Goal: Check status: Check status

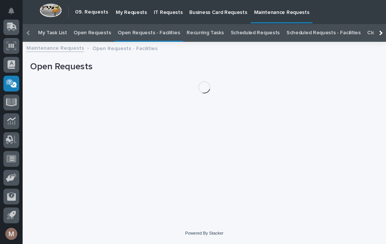
scroll to position [24, 0]
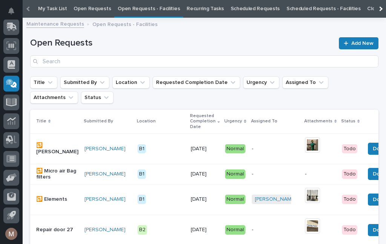
click at [145, 12] on link "Open Requests - Facilities" at bounding box center [148, 9] width 62 height 18
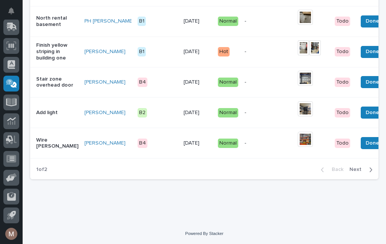
scroll to position [812, 0]
click at [371, 171] on icon "button" at bounding box center [370, 169] width 3 height 7
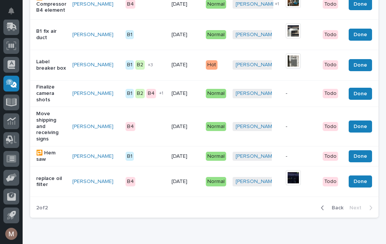
scroll to position [244, 0]
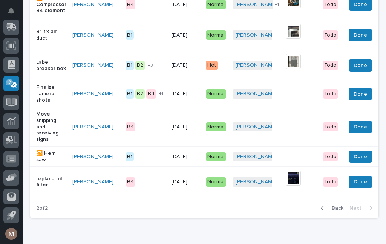
click at [339, 205] on span "Back" at bounding box center [335, 208] width 16 height 7
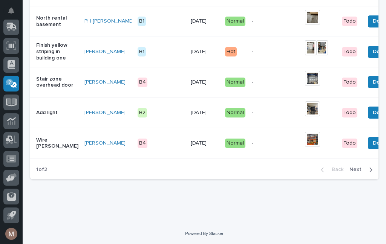
scroll to position [834, 0]
click at [362, 172] on span "Next" at bounding box center [357, 169] width 17 height 7
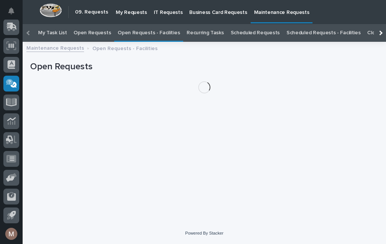
scroll to position [24, 0]
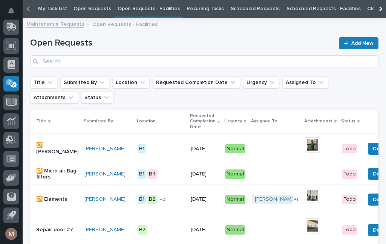
click at [140, 10] on link "Open Requests - Facilities" at bounding box center [148, 9] width 62 height 18
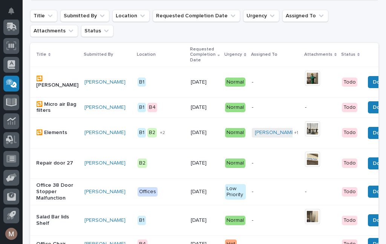
scroll to position [91, 0]
click at [59, 132] on p "🔁 Elements" at bounding box center [57, 133] width 42 height 6
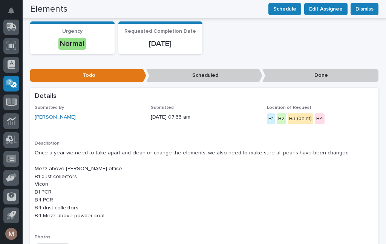
scroll to position [104, 0]
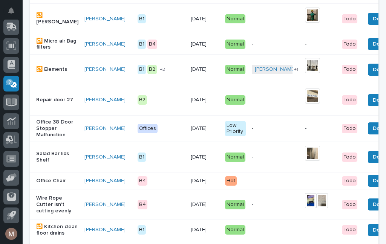
scroll to position [154, 0]
click at [57, 134] on p "Office 38 Door Stopper Malfunction" at bounding box center [57, 128] width 42 height 19
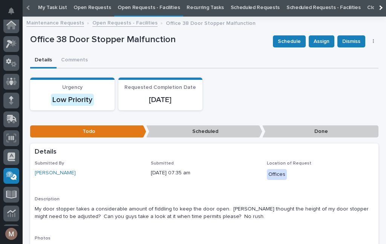
scroll to position [24, 0]
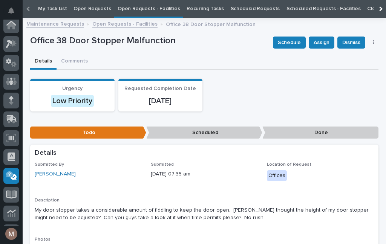
click at [139, 17] on link "Open Requests - Facilities" at bounding box center [148, 9] width 62 height 18
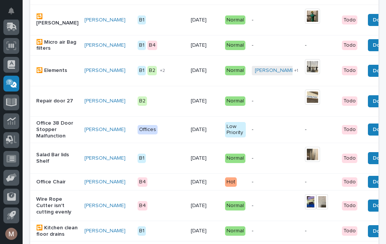
scroll to position [154, 0]
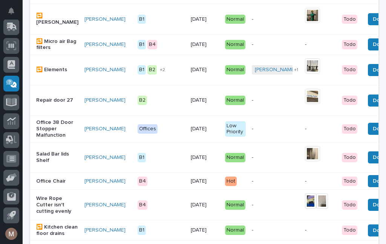
click at [50, 99] on p "Repair door 27" at bounding box center [57, 100] width 42 height 6
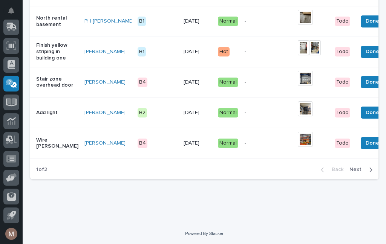
scroll to position [812, 0]
click at [358, 169] on span "Next" at bounding box center [357, 169] width 17 height 7
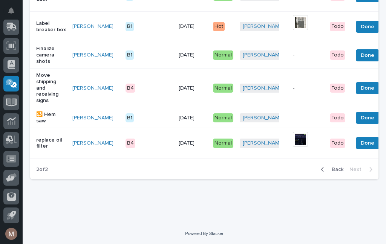
scroll to position [244, 0]
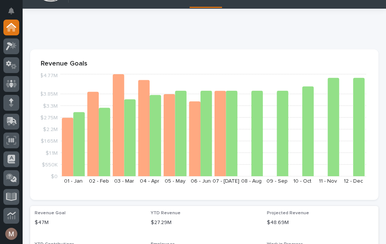
scroll to position [21, 0]
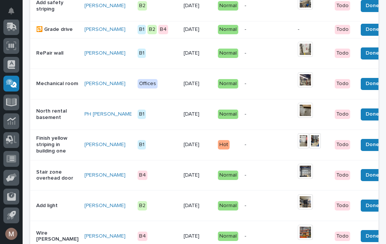
scroll to position [709, 0]
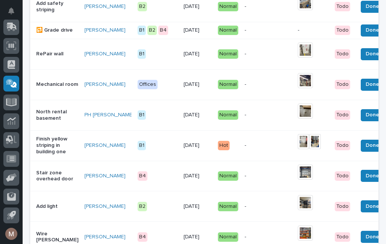
click at [44, 183] on p "Stair zone overhead door" at bounding box center [57, 176] width 42 height 13
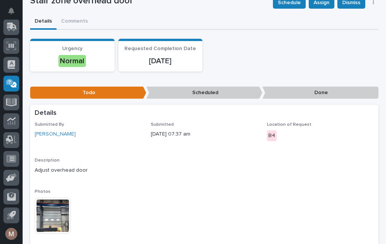
scroll to position [66, 0]
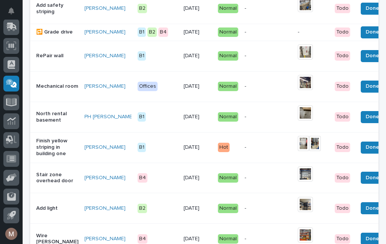
scroll to position [707, 0]
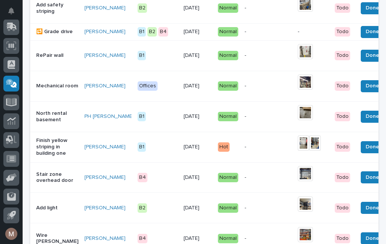
click at [49, 184] on p "Stair zone overhead door" at bounding box center [57, 177] width 42 height 13
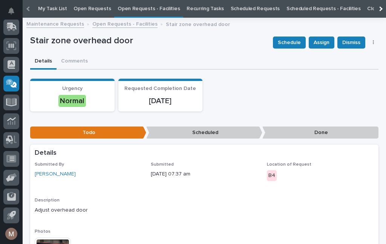
scroll to position [24, 0]
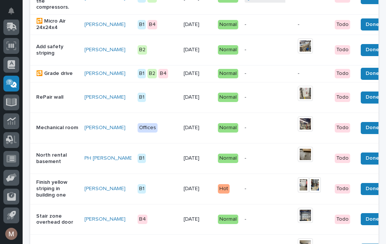
scroll to position [665, 0]
click at [365, 224] on span "Done" at bounding box center [372, 219] width 14 height 9
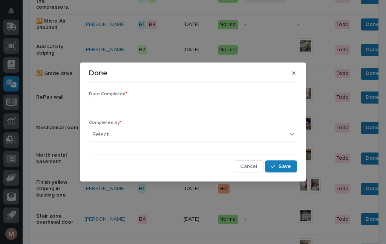
click at [121, 103] on input "text" at bounding box center [122, 107] width 67 height 14
click at [131, 107] on input "text" at bounding box center [122, 107] width 67 height 14
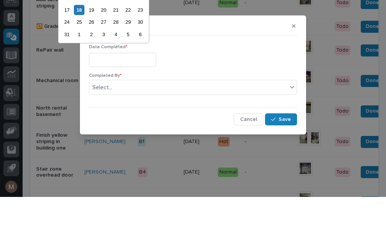
click at [86, 52] on div "19" at bounding box center [91, 57] width 10 height 10
type input "**********"
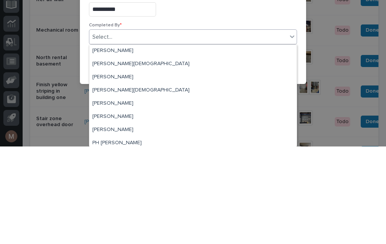
scroll to position [24, 0]
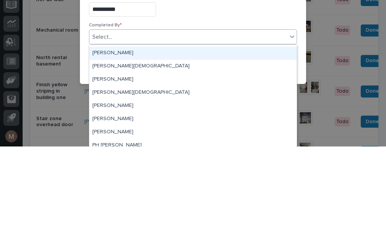
click at [118, 144] on div "Jerry Yoder" at bounding box center [192, 150] width 207 height 13
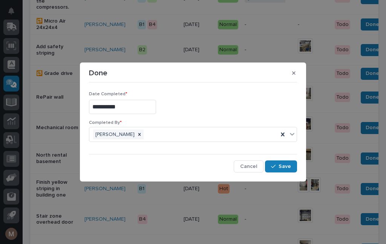
click at [285, 168] on span "Save" at bounding box center [284, 166] width 12 height 7
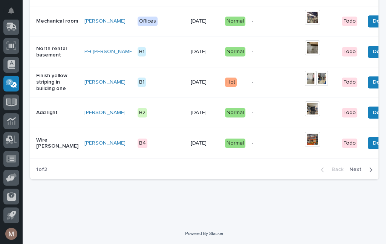
scroll to position [804, 0]
click at [362, 172] on span "Next" at bounding box center [357, 169] width 17 height 7
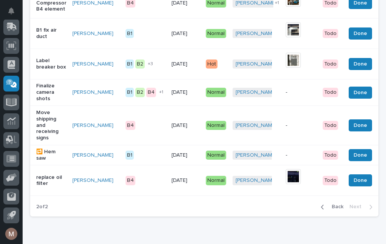
scroll to position [214, 0]
